Goal: Task Accomplishment & Management: Manage account settings

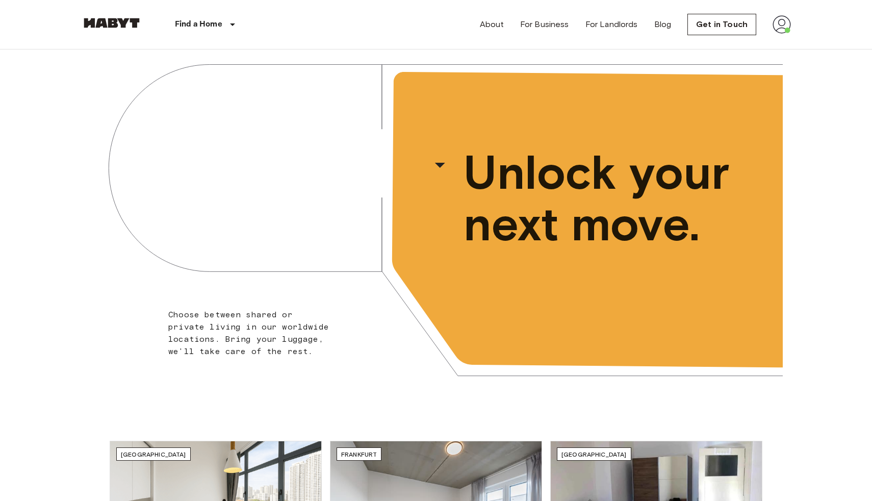
click at [782, 22] on img at bounding box center [782, 24] width 18 height 18
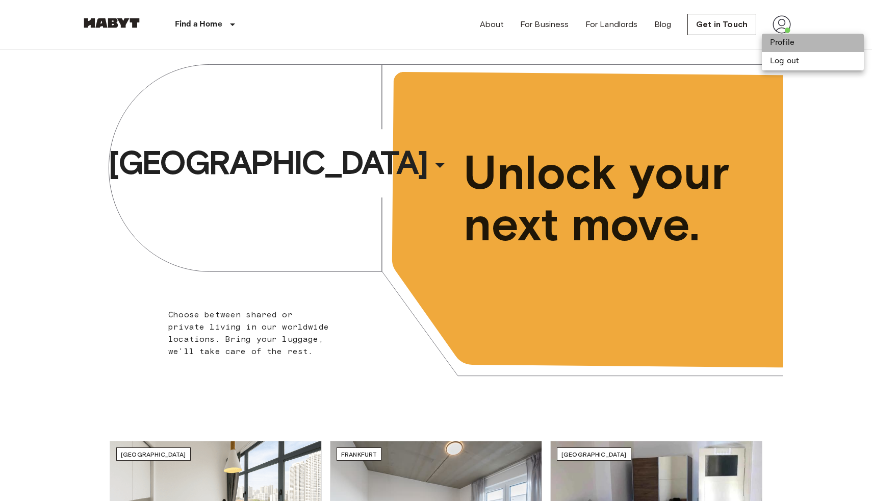
click at [775, 42] on li "Profile" at bounding box center [813, 43] width 102 height 18
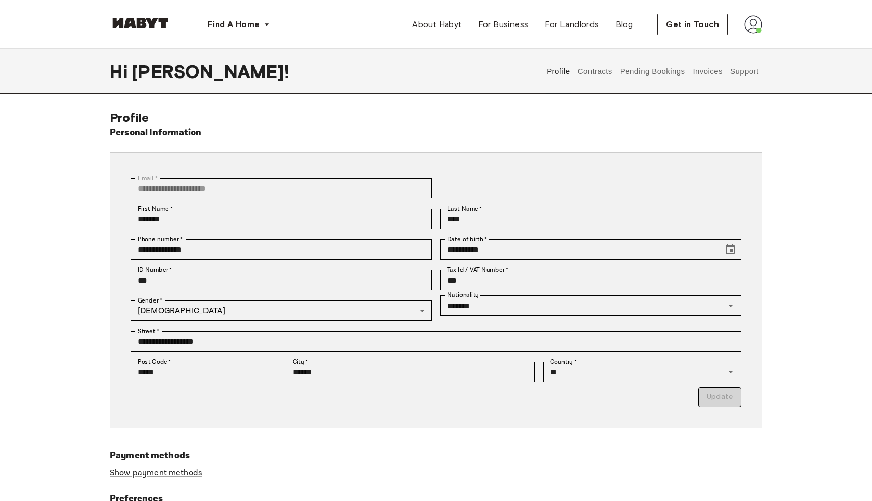
click at [597, 72] on button "Contracts" at bounding box center [594, 71] width 37 height 45
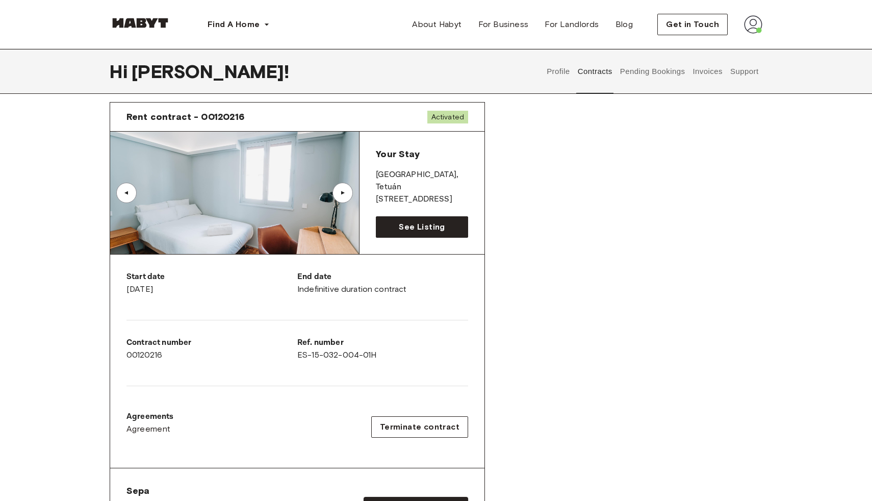
scroll to position [36, 0]
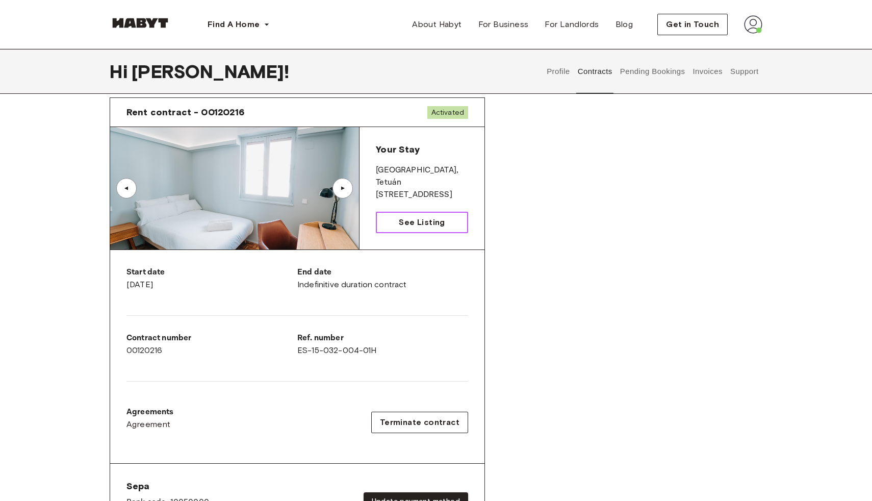
click at [394, 220] on link "See Listing" at bounding box center [422, 222] width 92 height 21
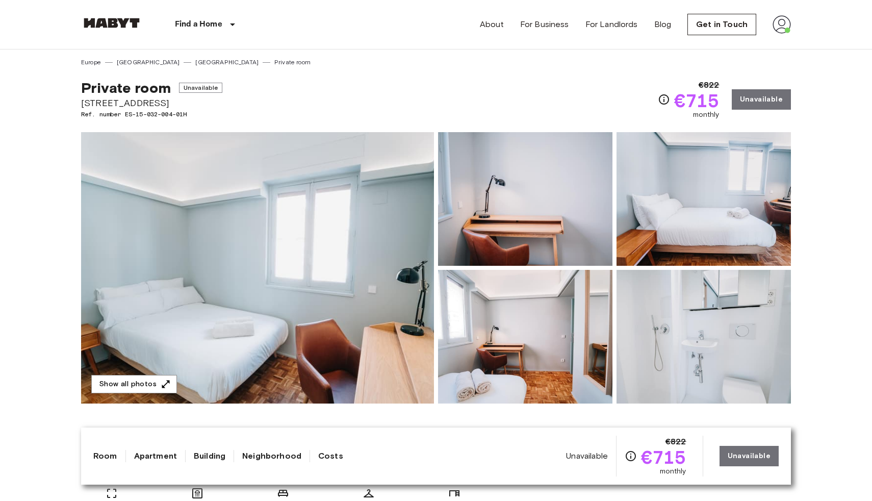
click at [784, 19] on img at bounding box center [782, 24] width 18 height 18
click at [777, 45] on li "Profile" at bounding box center [813, 43] width 102 height 18
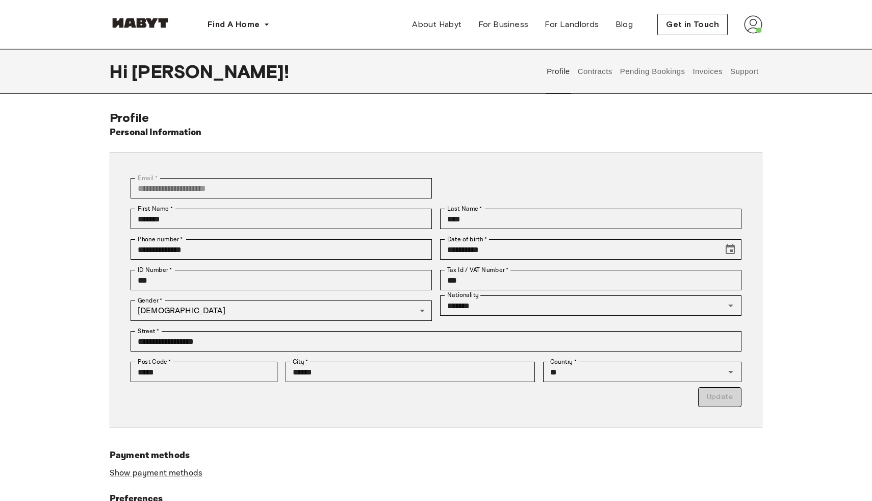
click at [603, 69] on button "Contracts" at bounding box center [594, 71] width 37 height 45
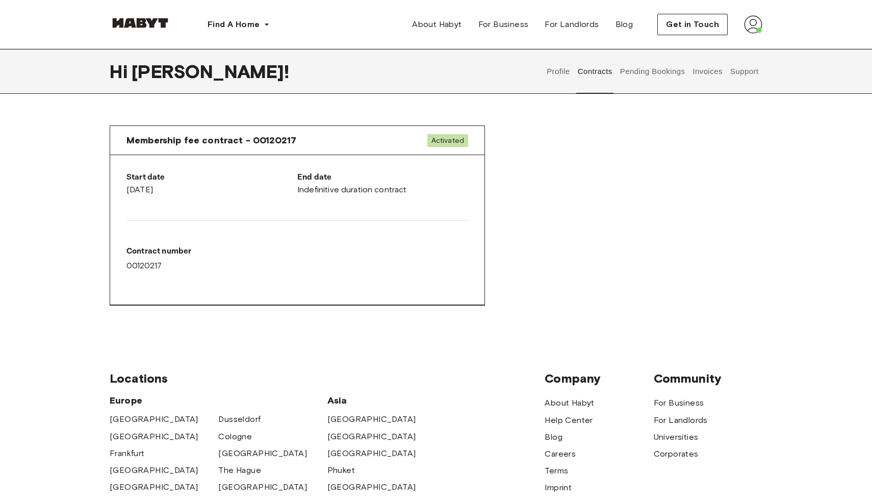
scroll to position [489, 0]
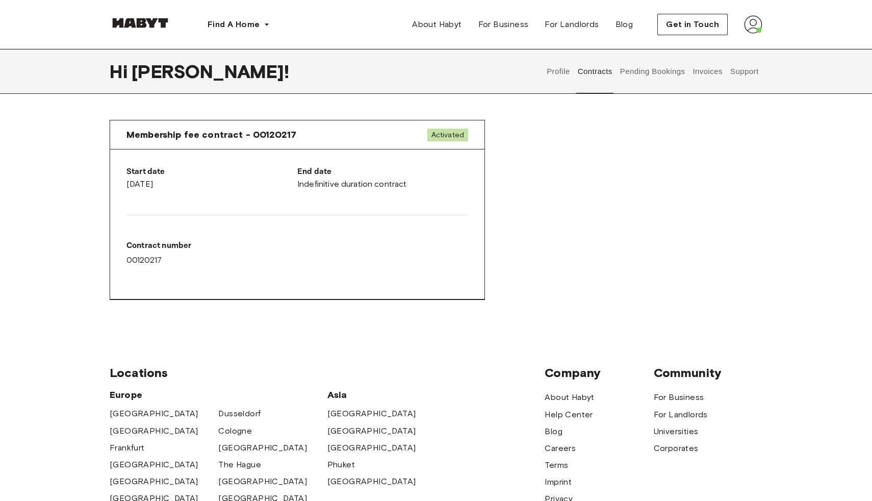
click at [254, 140] on span "Membership fee contract - 00120217" at bounding box center [211, 135] width 170 height 12
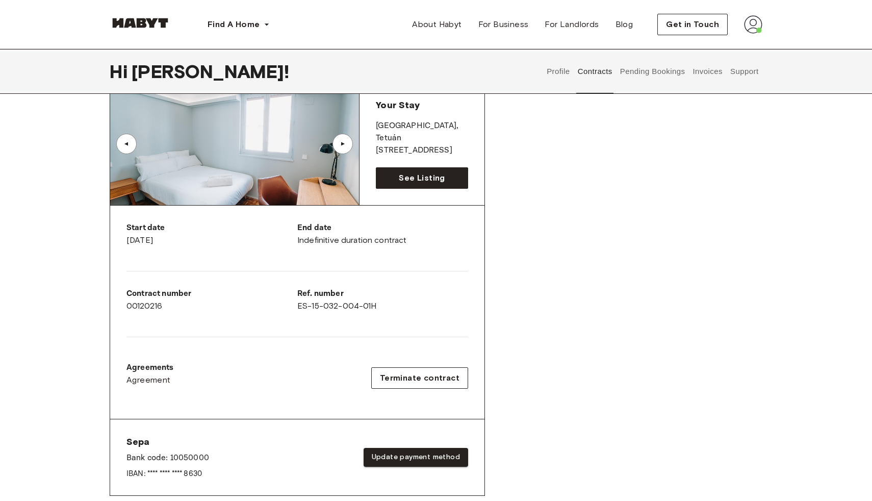
scroll to position [68, 0]
